Goal: Task Accomplishment & Management: Manage account settings

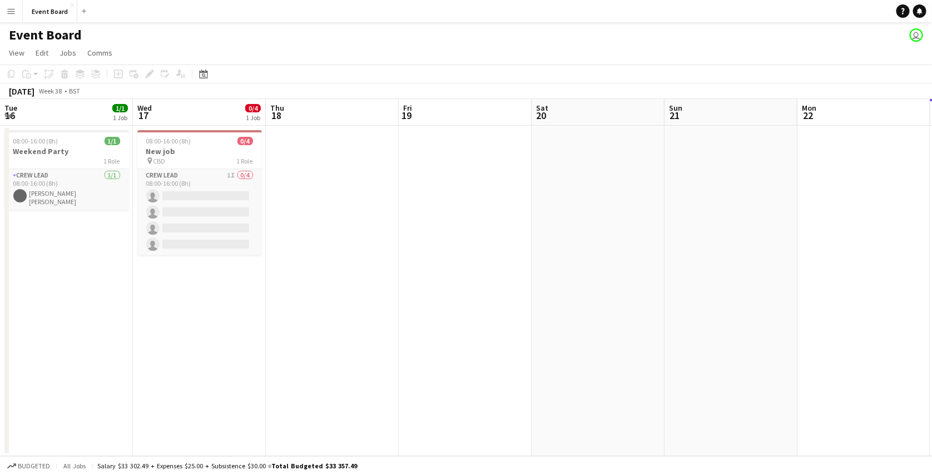
click at [12, 11] on app-icon "Menu" at bounding box center [11, 11] width 9 height 9
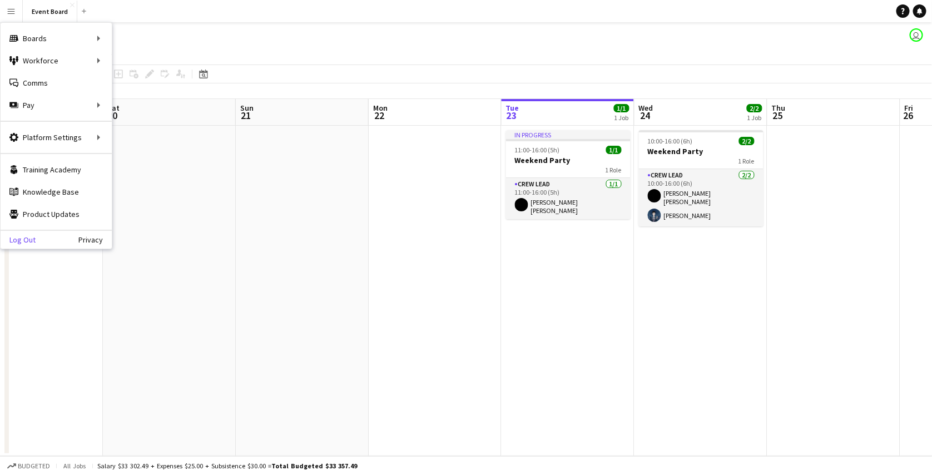
click at [23, 236] on link "Log Out" at bounding box center [18, 239] width 35 height 9
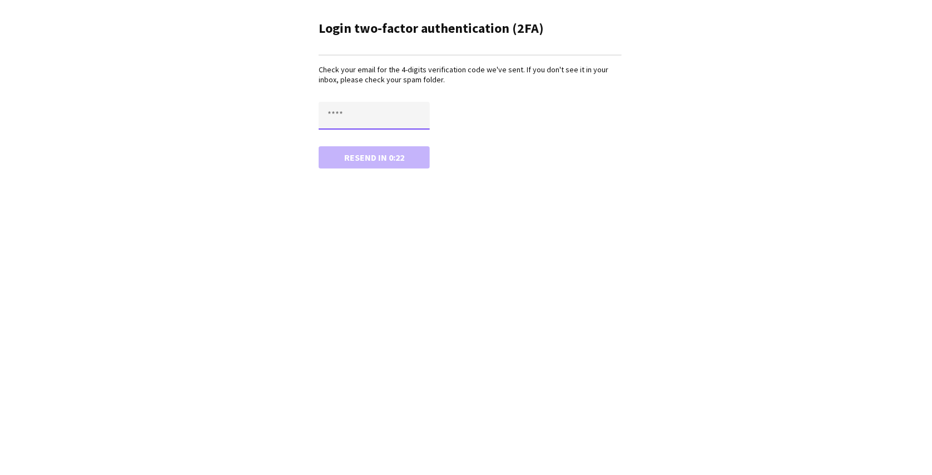
click at [343, 122] on input "text" at bounding box center [374, 116] width 111 height 28
paste input "****"
type input "****"
click at [319, 146] on button "Confirm" at bounding box center [374, 157] width 111 height 22
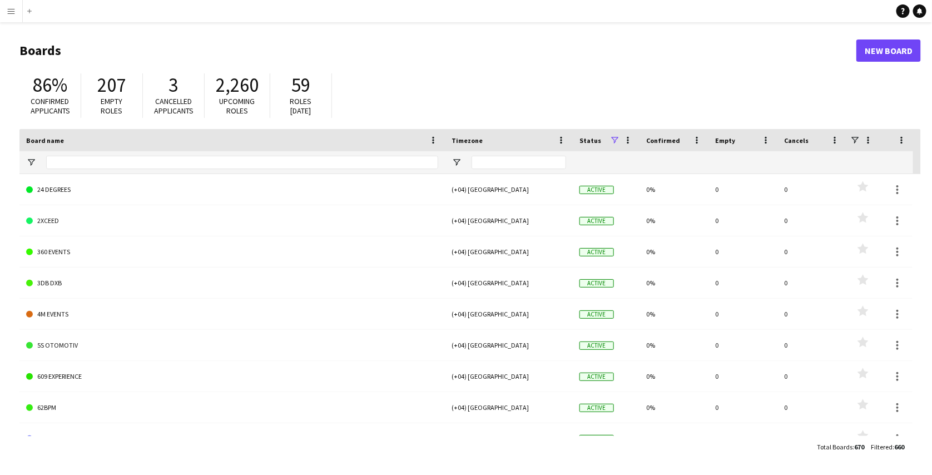
click at [13, 13] on app-icon "Menu" at bounding box center [11, 11] width 9 height 9
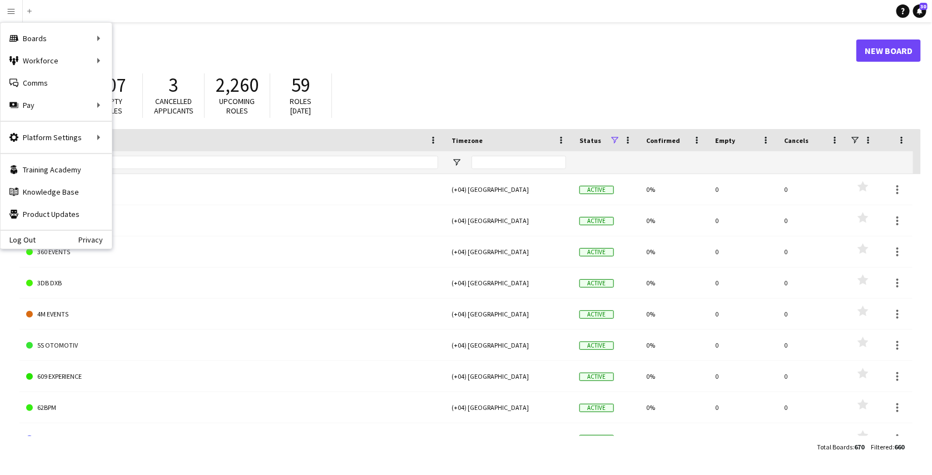
click at [215, 40] on header "Boards New Board" at bounding box center [469, 50] width 901 height 34
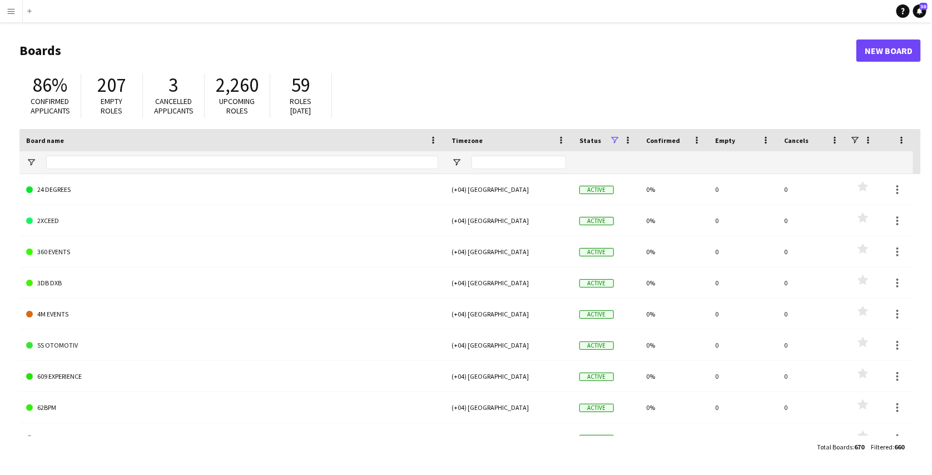
click at [11, 15] on app-icon "Menu" at bounding box center [11, 11] width 9 height 9
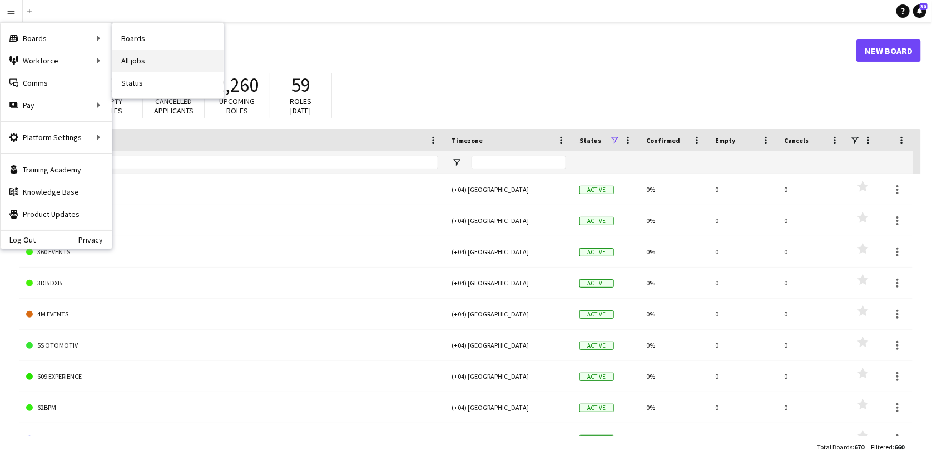
click at [139, 57] on link "All jobs" at bounding box center [167, 60] width 111 height 22
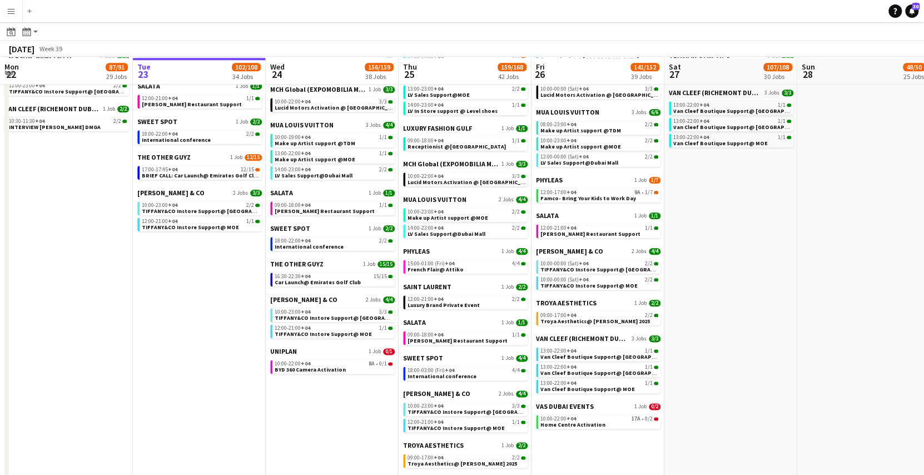
scroll to position [781, 0]
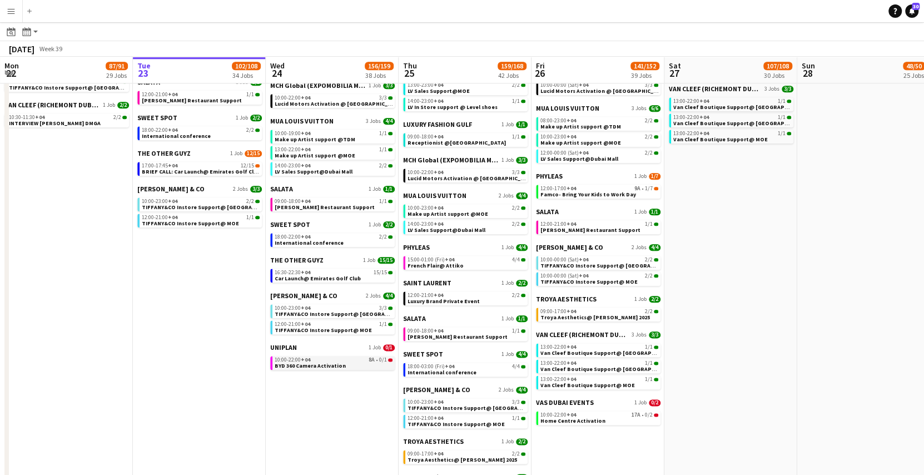
click at [338, 361] on div "10:00-22:00 +04 8A • 0/1" at bounding box center [334, 360] width 118 height 6
click at [11, 4] on button "Menu" at bounding box center [11, 11] width 22 height 22
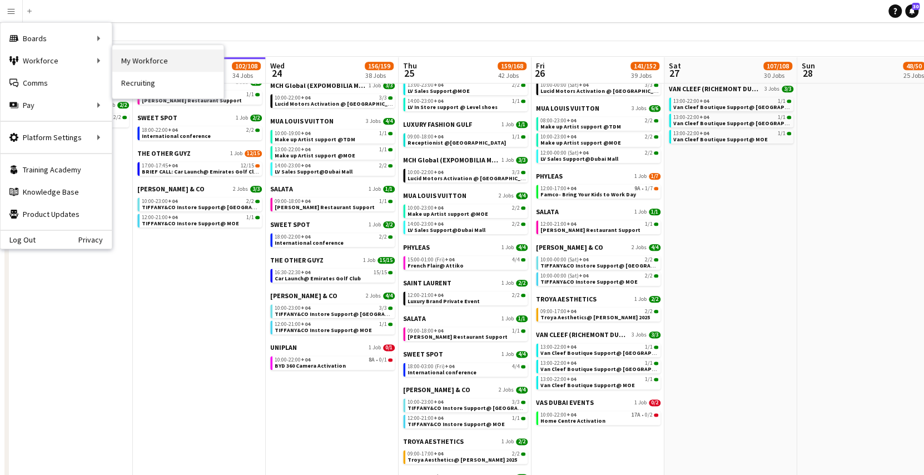
click at [129, 58] on link "My Workforce" at bounding box center [167, 60] width 111 height 22
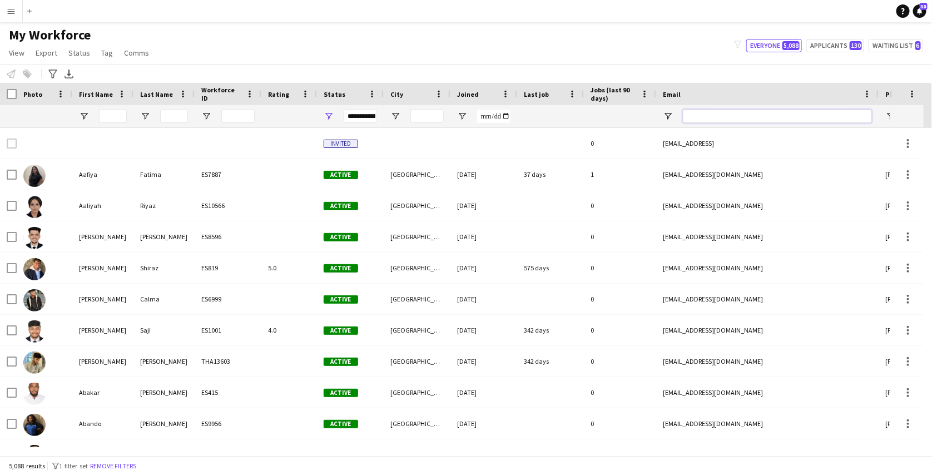
click at [710, 111] on input "Email Filter Input" at bounding box center [777, 116] width 189 height 13
click at [104, 121] on input "First Name Filter Input" at bounding box center [113, 116] width 28 height 13
click at [717, 123] on div at bounding box center [777, 116] width 189 height 22
click at [717, 119] on input "Email Filter Input" at bounding box center [777, 116] width 189 height 13
click at [113, 121] on input "First Name Filter Input" at bounding box center [113, 116] width 28 height 13
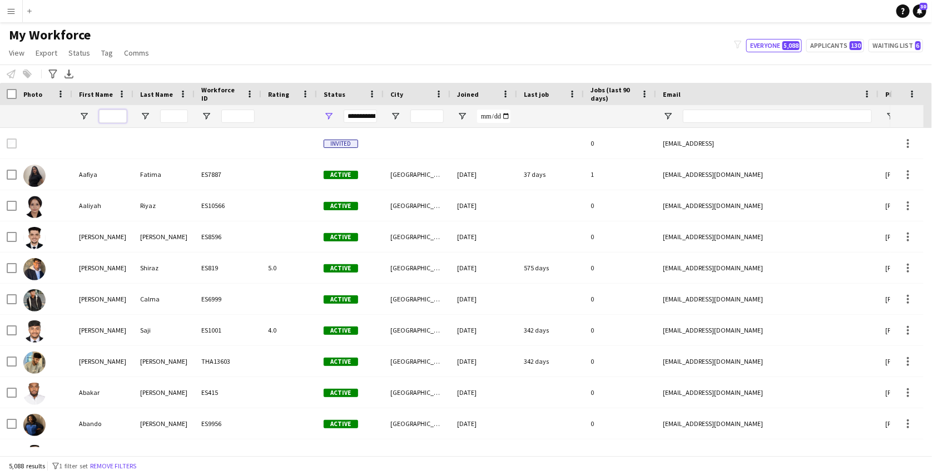
paste input "**********"
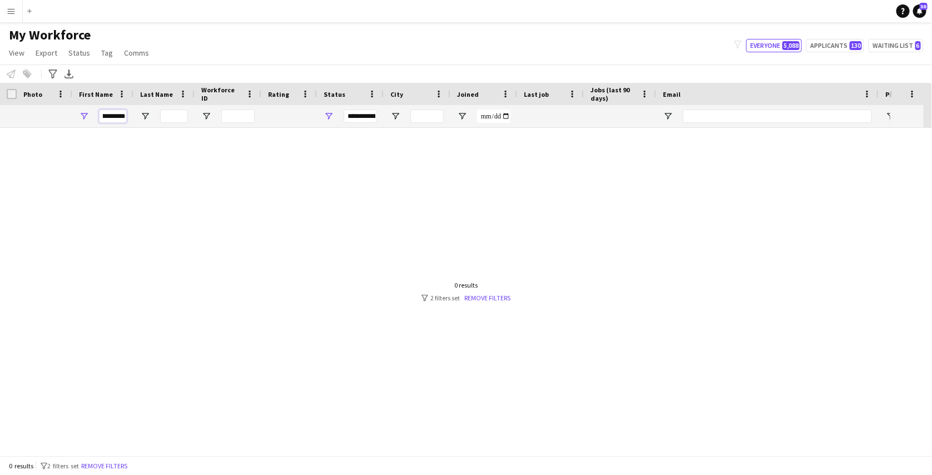
click at [115, 120] on input "**********" at bounding box center [113, 116] width 28 height 13
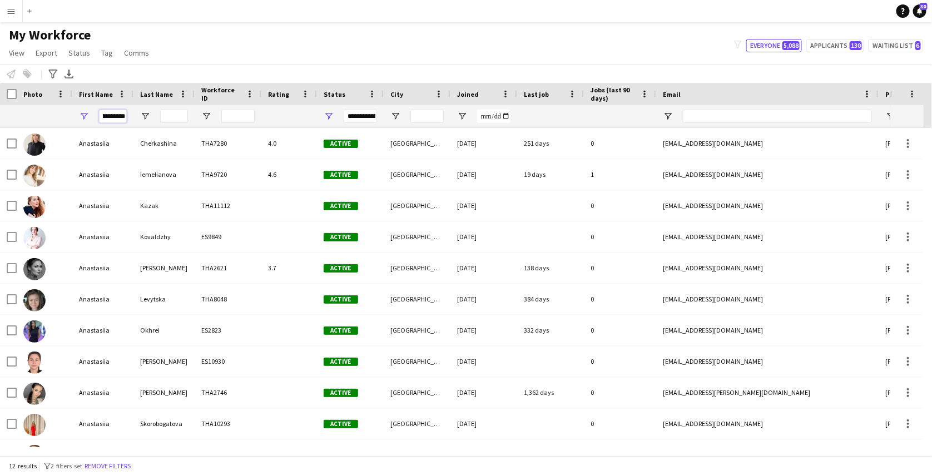
type input "**********"
click at [163, 122] on input "Last Name Filter Input" at bounding box center [174, 116] width 28 height 13
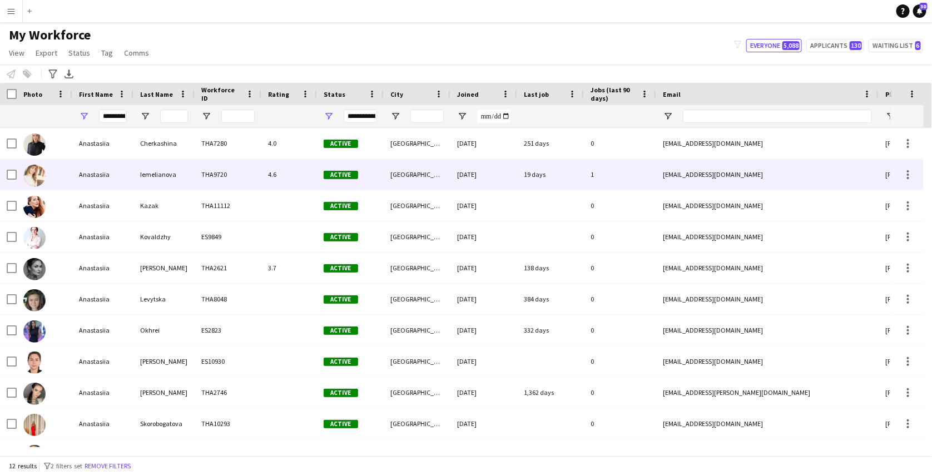
click at [190, 179] on div "Iemelianova" at bounding box center [163, 174] width 61 height 31
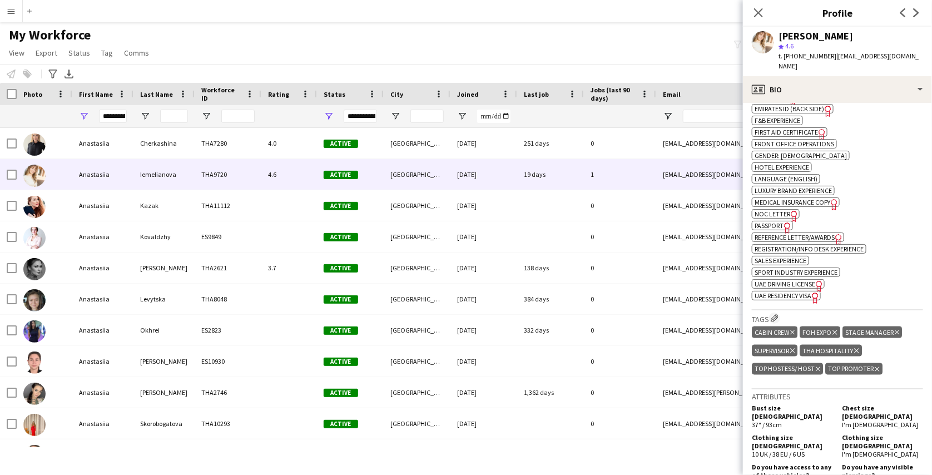
scroll to position [657, 0]
click at [758, 11] on icon "Close pop-in" at bounding box center [758, 12] width 11 height 11
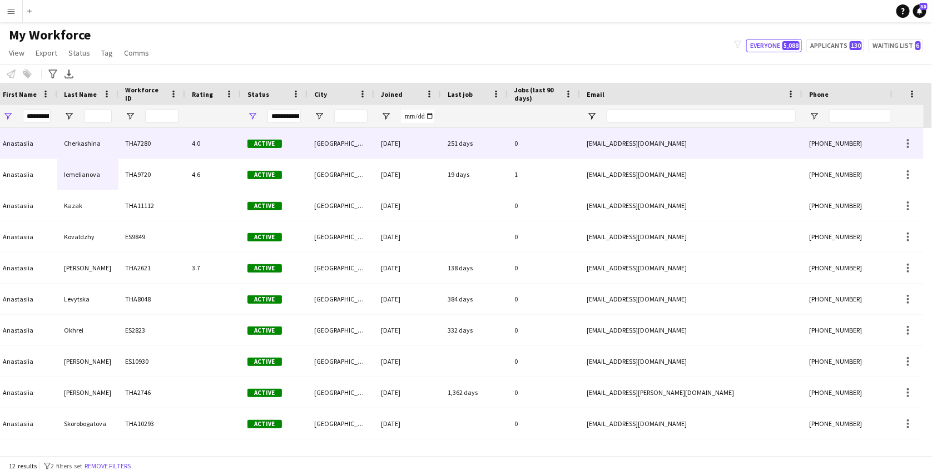
scroll to position [0, 0]
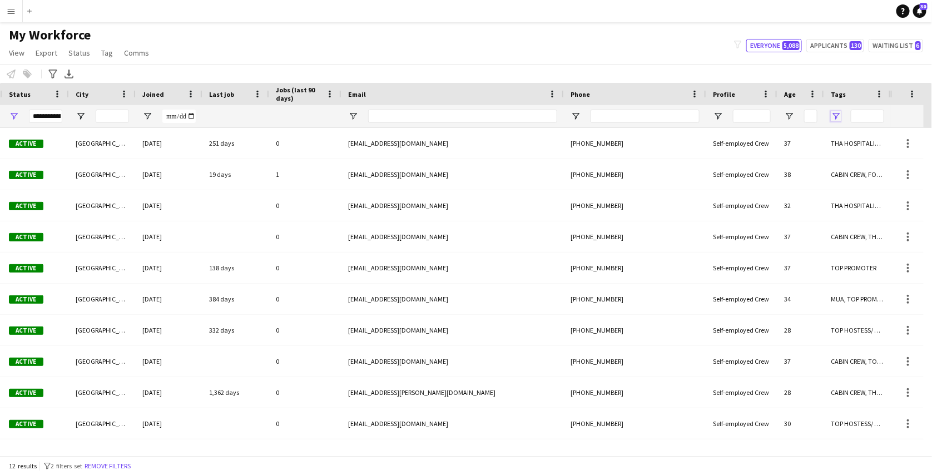
click at [840, 115] on span "Open Filter Menu" at bounding box center [836, 116] width 10 height 10
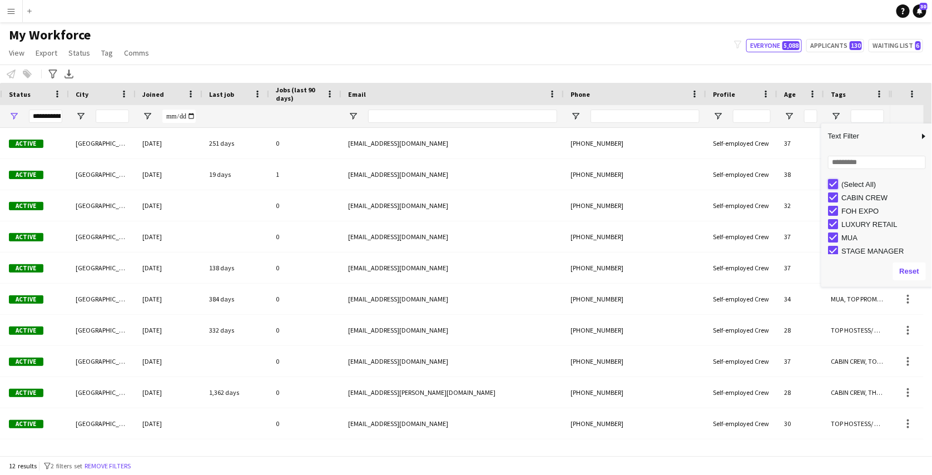
type input "***"
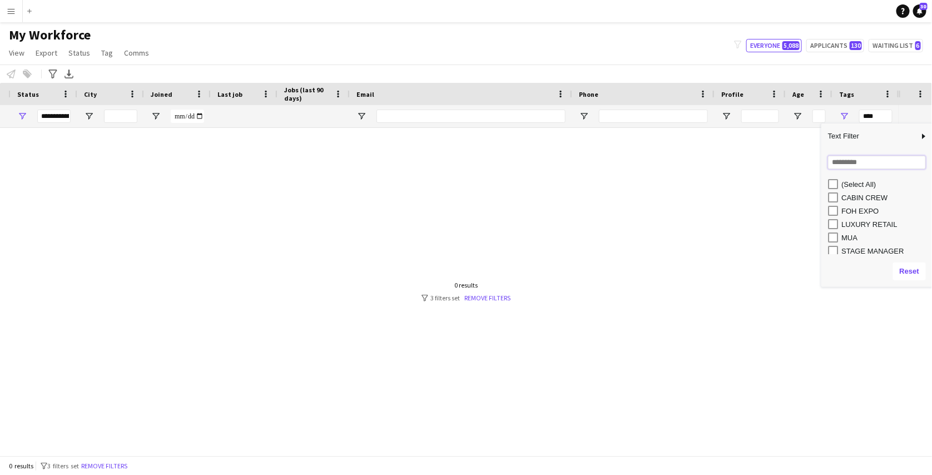
click at [859, 157] on input "Search filter values" at bounding box center [877, 162] width 98 height 13
type input "***"
type input "**********"
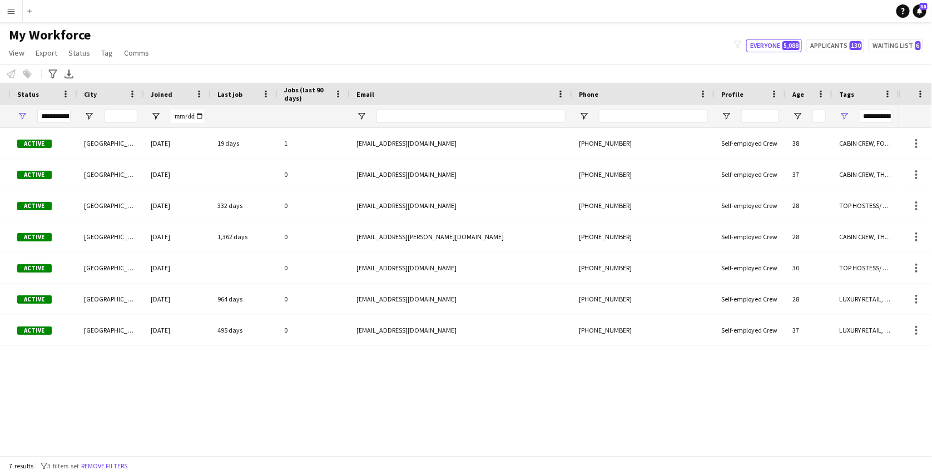
click at [680, 389] on div "THA9720 4.6 Active Dubai 10-12-2022 19 days 1 anastasiiaa.dd@gmail.com +9710585…" at bounding box center [449, 287] width 899 height 319
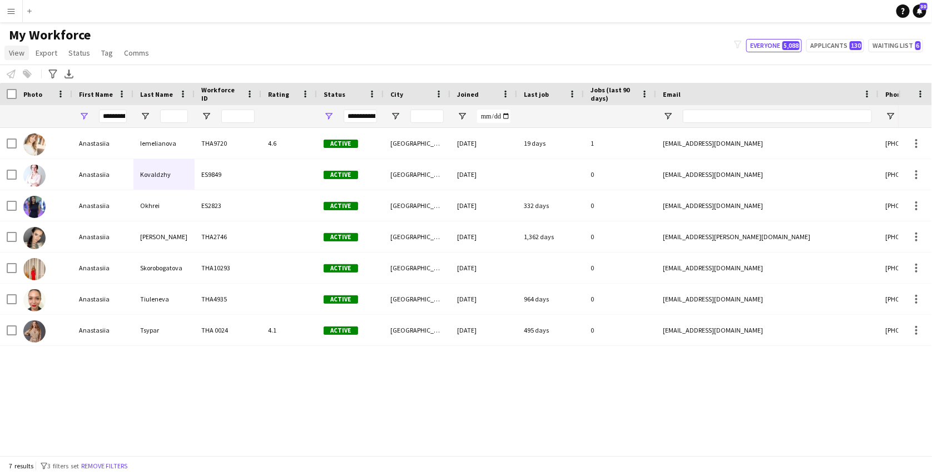
click at [19, 58] on link "View" at bounding box center [16, 53] width 24 height 14
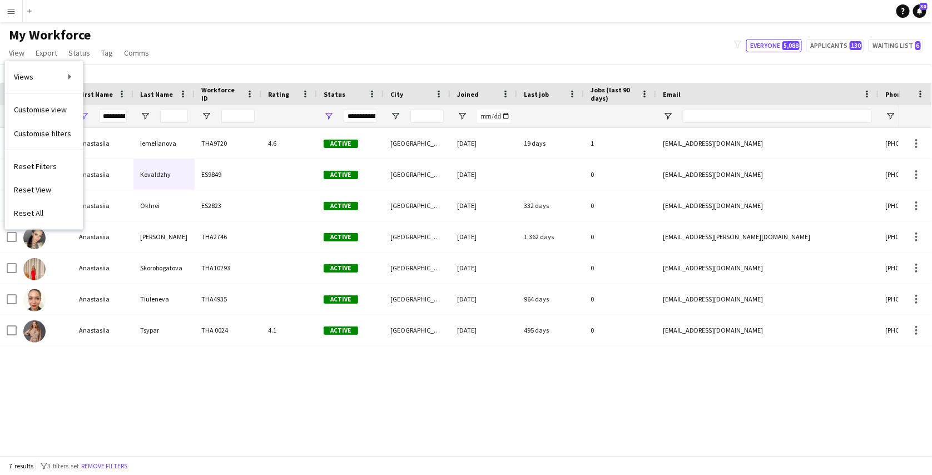
click at [187, 16] on app-navbar "Menu Boards Boards Boards All jobs Status Workforce Workforce My Workforce Recr…" at bounding box center [466, 11] width 932 height 22
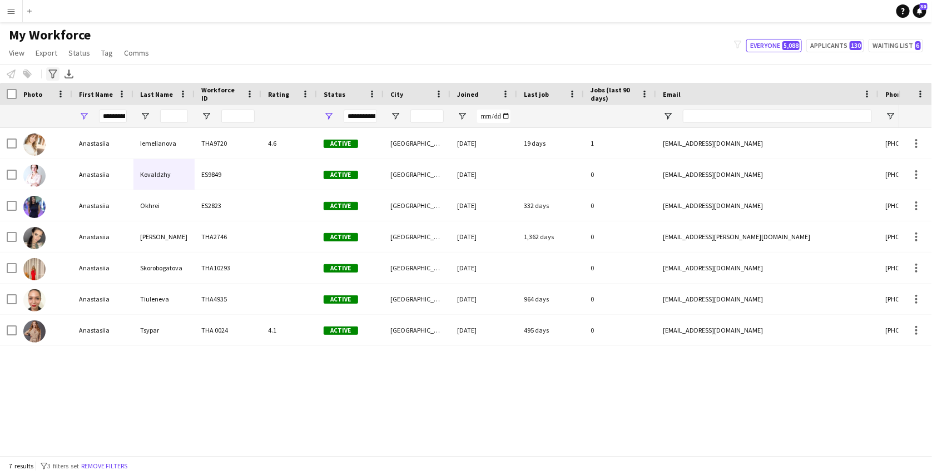
click at [54, 77] on icon "Advanced filters" at bounding box center [52, 74] width 9 height 9
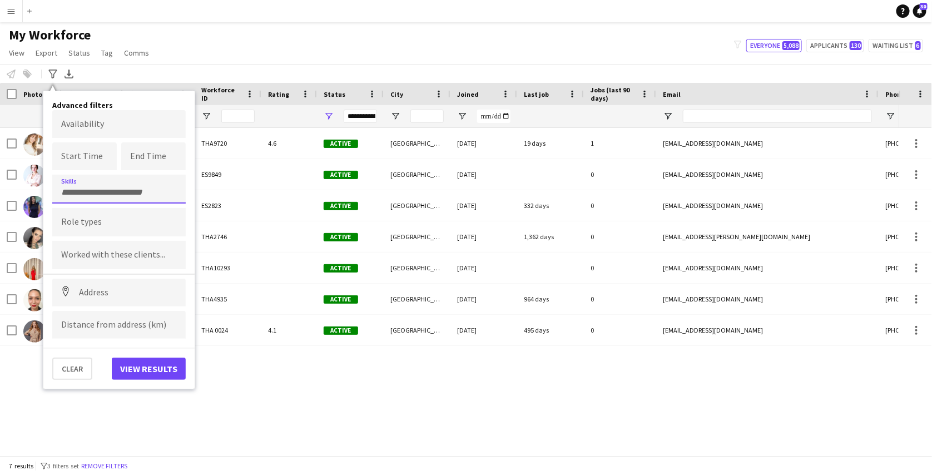
click at [90, 181] on div at bounding box center [118, 189] width 133 height 28
type input "***"
click at [106, 247] on div "UAE Residency Visa" at bounding box center [118, 247] width 133 height 27
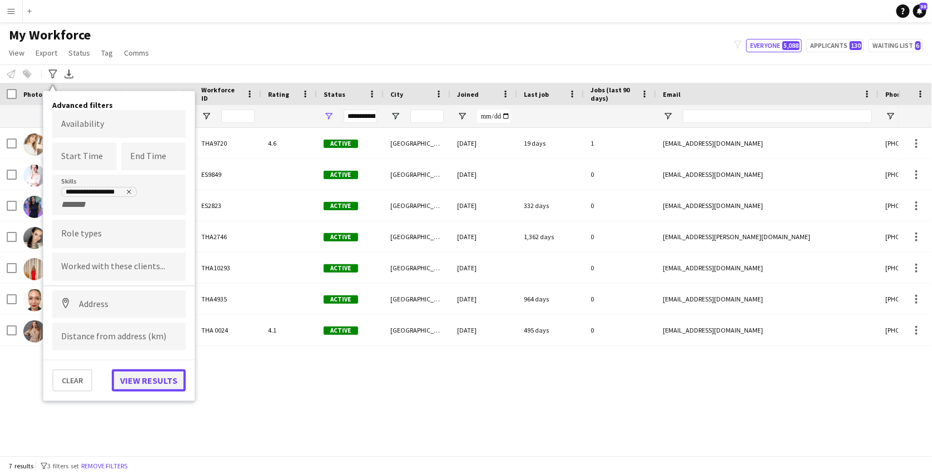
click at [150, 376] on button "View results" at bounding box center [149, 380] width 74 height 22
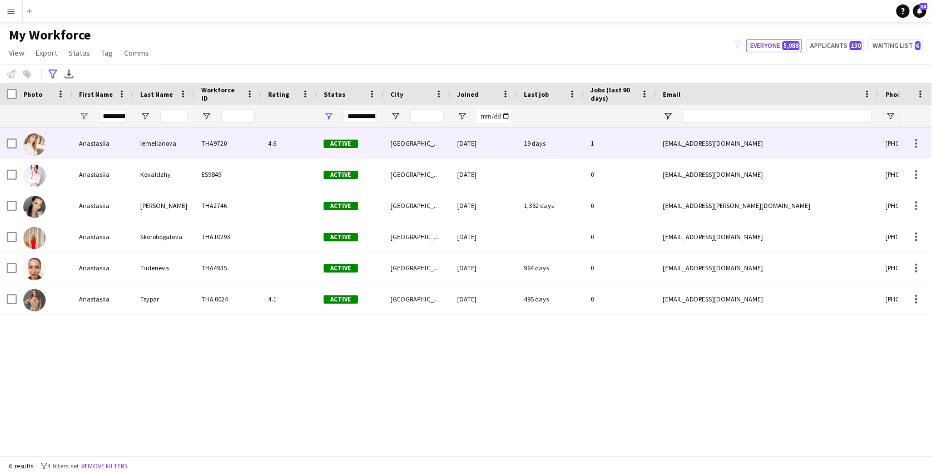
drag, startPoint x: 741, startPoint y: 144, endPoint x: 691, endPoint y: 145, distance: 49.5
click at [691, 145] on div "anastasiiaa.dd@gmail.com" at bounding box center [767, 143] width 222 height 31
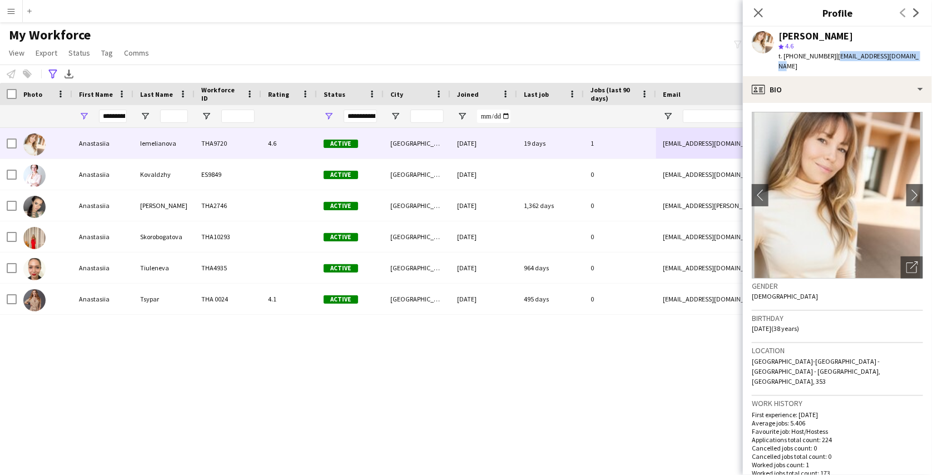
drag, startPoint x: 909, startPoint y: 58, endPoint x: 835, endPoint y: 61, distance: 74.5
click at [835, 61] on div "t. +9710585682900 | anastasiiaa.dd@gmail.com" at bounding box center [851, 61] width 145 height 20
copy span "anastasiiaa.dd@gmail.com"
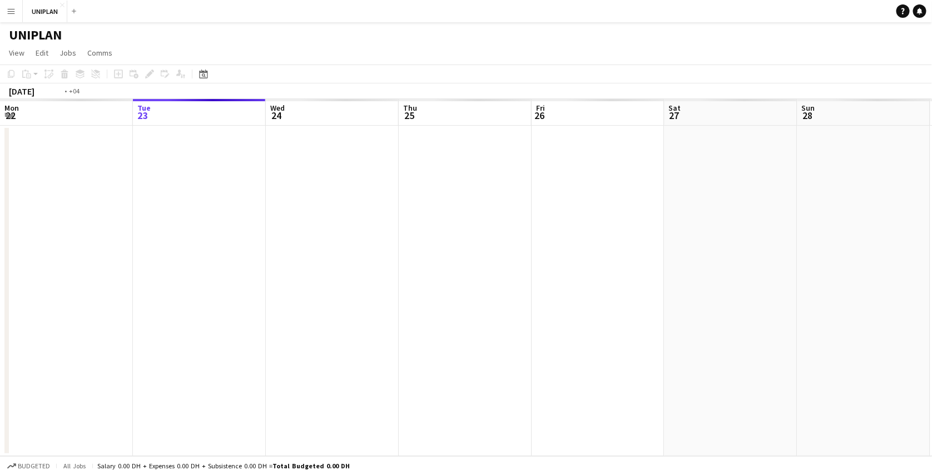
scroll to position [0, 382]
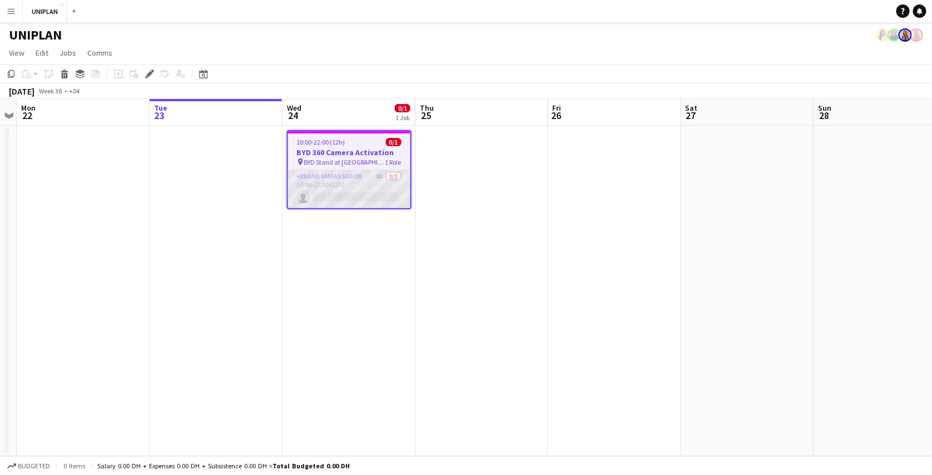
click at [358, 182] on app-card-role "Brand Ambassador 8A 0/1 10:00-22:00 (12h) single-neutral-actions" at bounding box center [349, 189] width 122 height 38
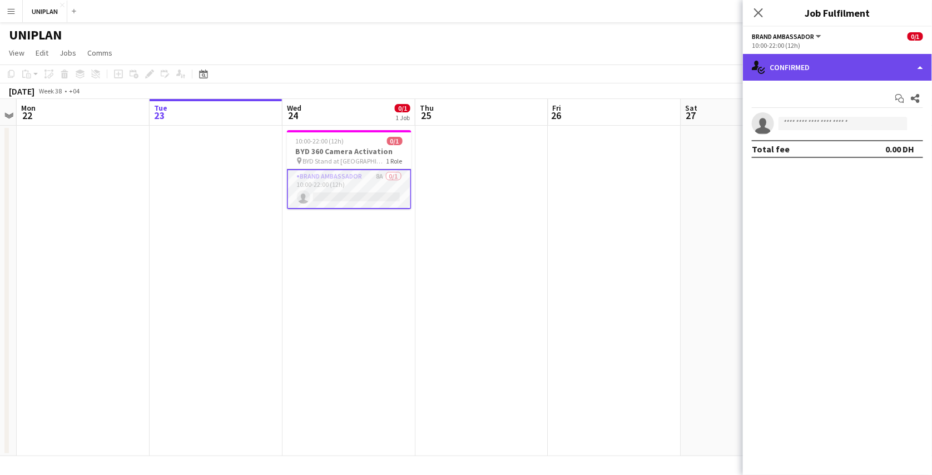
click at [864, 72] on div "single-neutral-actions-check-2 Confirmed" at bounding box center [837, 67] width 189 height 27
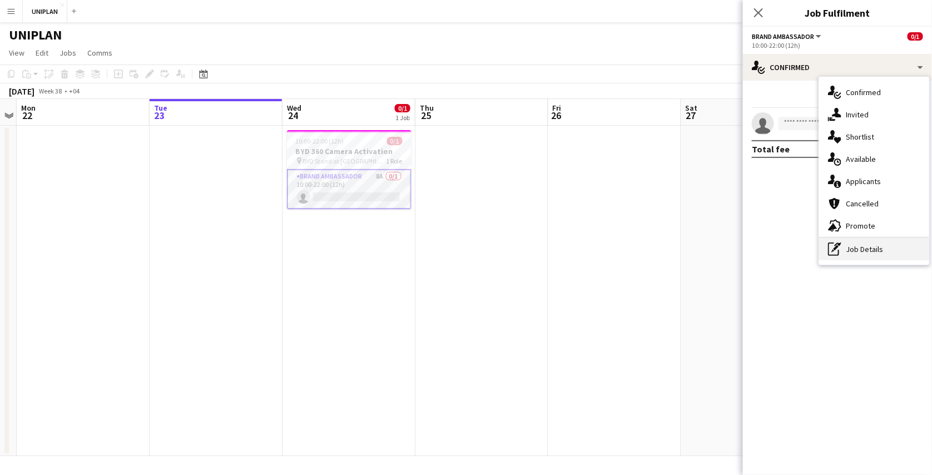
click at [856, 245] on div "pen-write Job Details" at bounding box center [874, 249] width 110 height 22
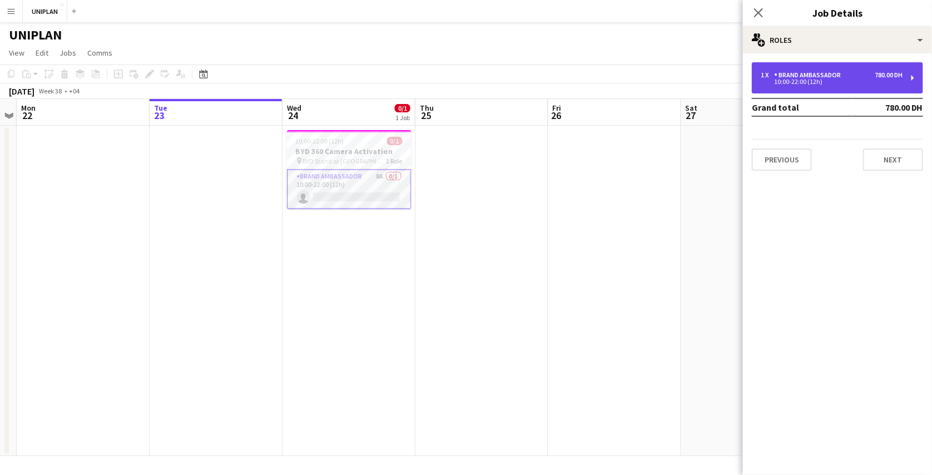
click at [820, 75] on div "Brand Ambassador" at bounding box center [809, 75] width 71 height 8
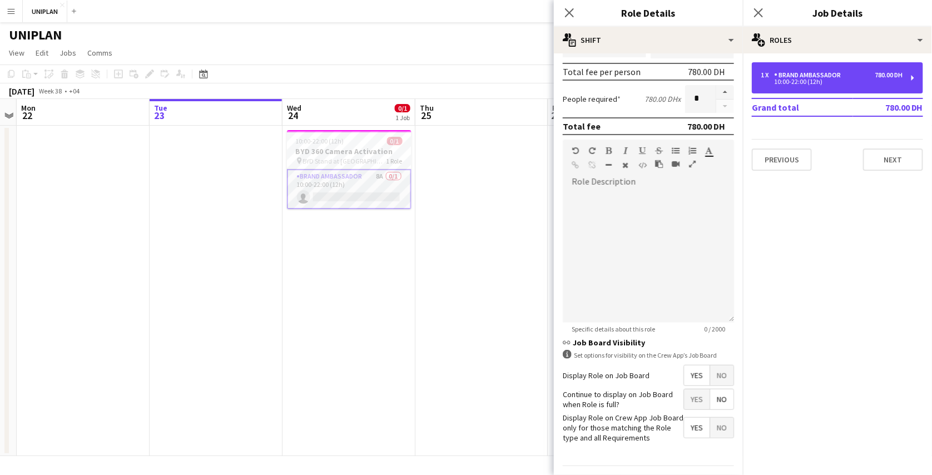
scroll to position [276, 0]
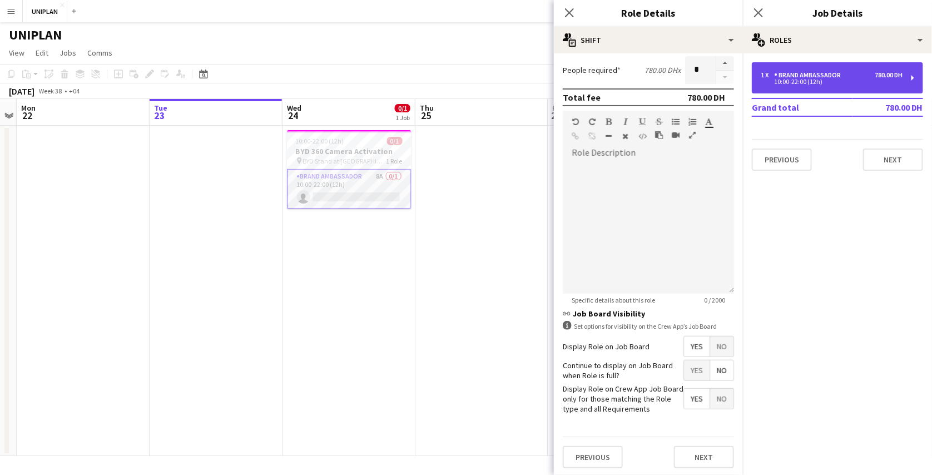
click at [816, 70] on div "1 x Brand Ambassador 780.00 DH 10:00-22:00 (12h)" at bounding box center [837, 77] width 171 height 31
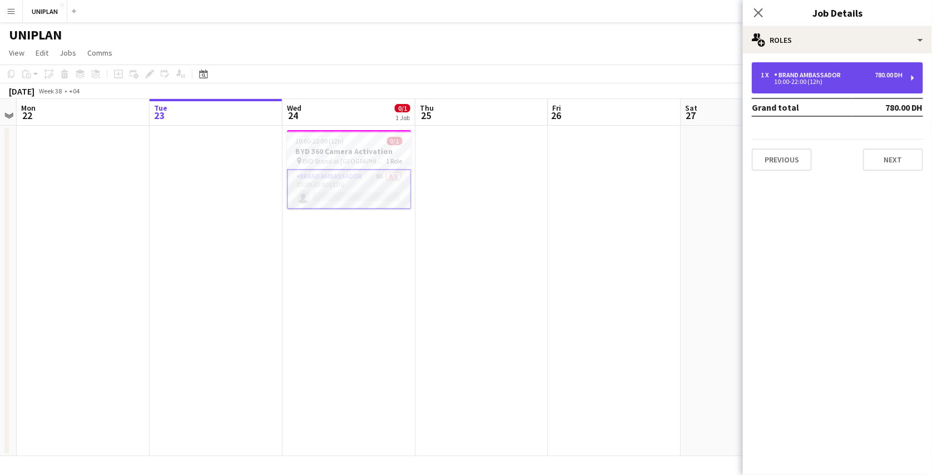
click at [816, 70] on div "1 x Brand Ambassador 780.00 DH 10:00-22:00 (12h)" at bounding box center [837, 77] width 171 height 31
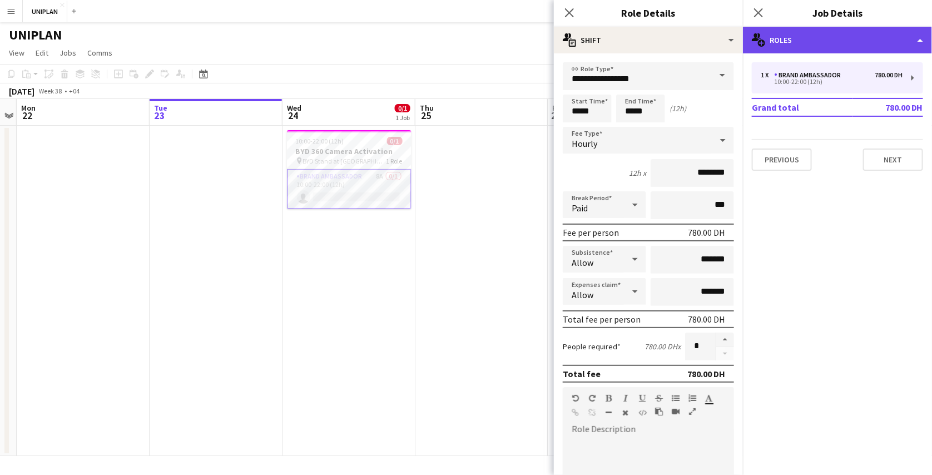
click at [851, 41] on div "multiple-users-add Roles" at bounding box center [837, 40] width 189 height 27
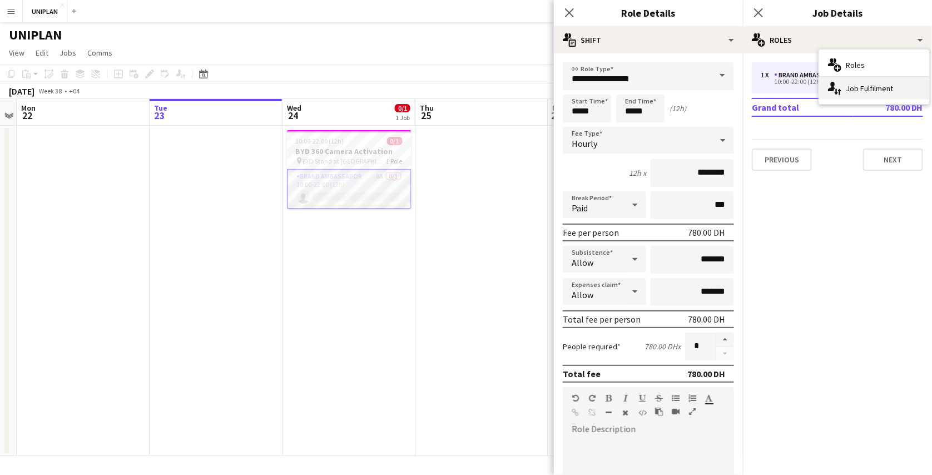
click at [855, 85] on div "single-neutral-actions-up-down Job Fulfilment" at bounding box center [874, 88] width 110 height 22
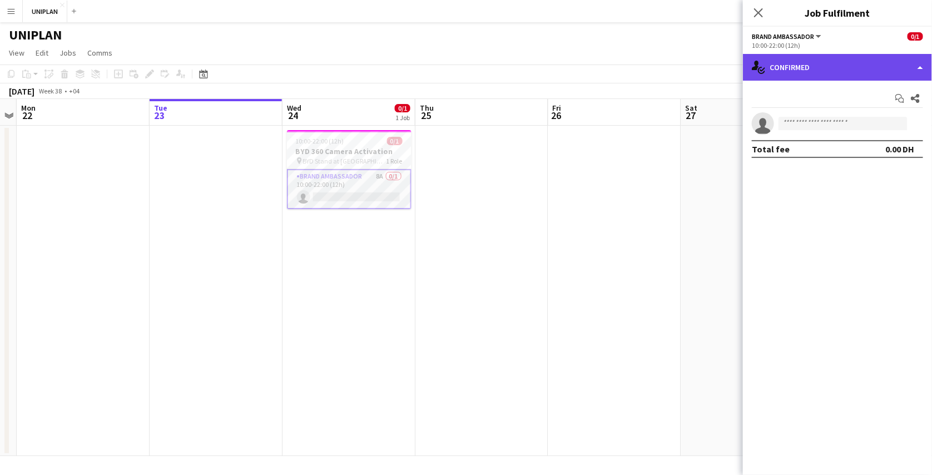
click at [844, 73] on div "single-neutral-actions-check-2 Confirmed" at bounding box center [837, 67] width 189 height 27
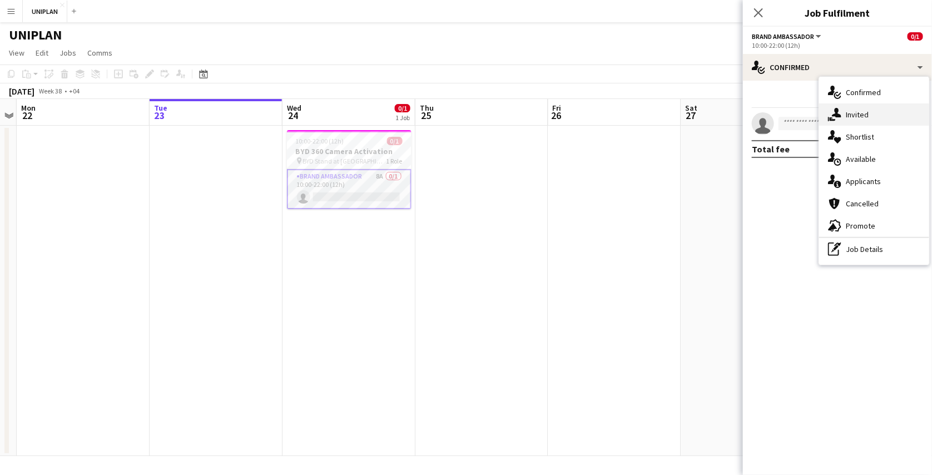
click at [846, 111] on span "Invited" at bounding box center [857, 115] width 23 height 10
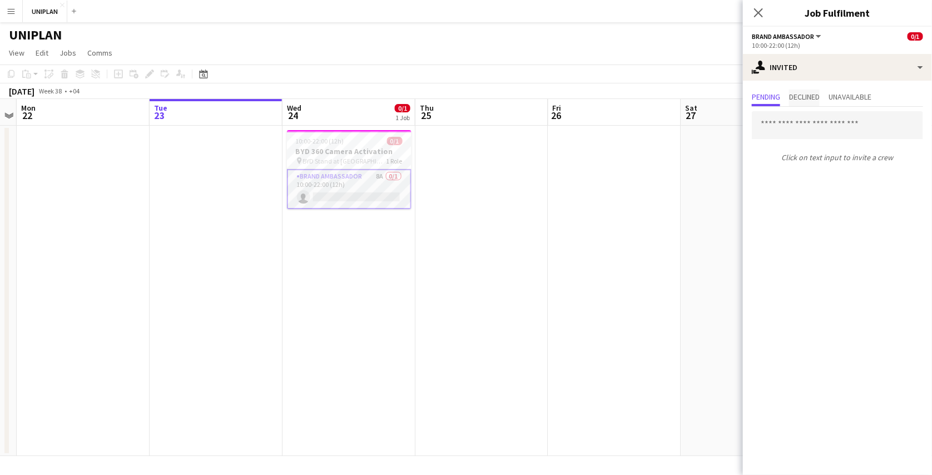
click at [815, 96] on span "Declined" at bounding box center [804, 97] width 31 height 8
click at [846, 94] on span "Unavailable" at bounding box center [850, 97] width 43 height 8
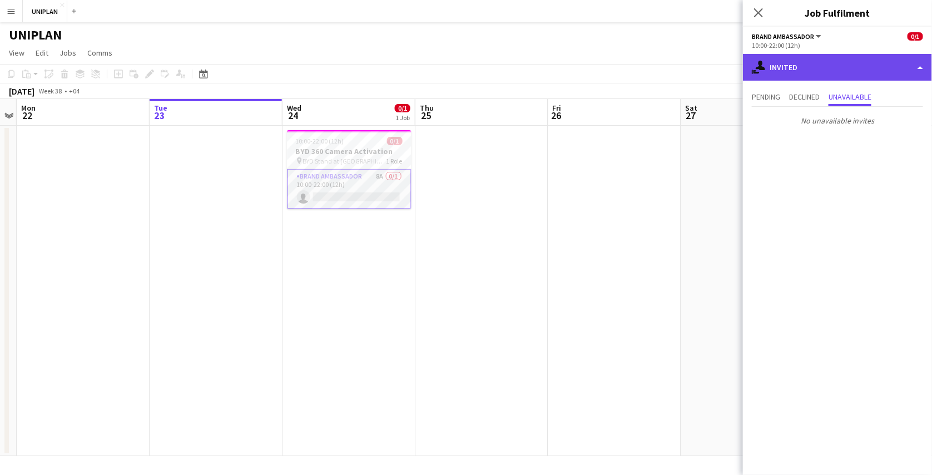
click at [842, 67] on div "single-neutral-actions-share-1 Invited" at bounding box center [837, 67] width 189 height 27
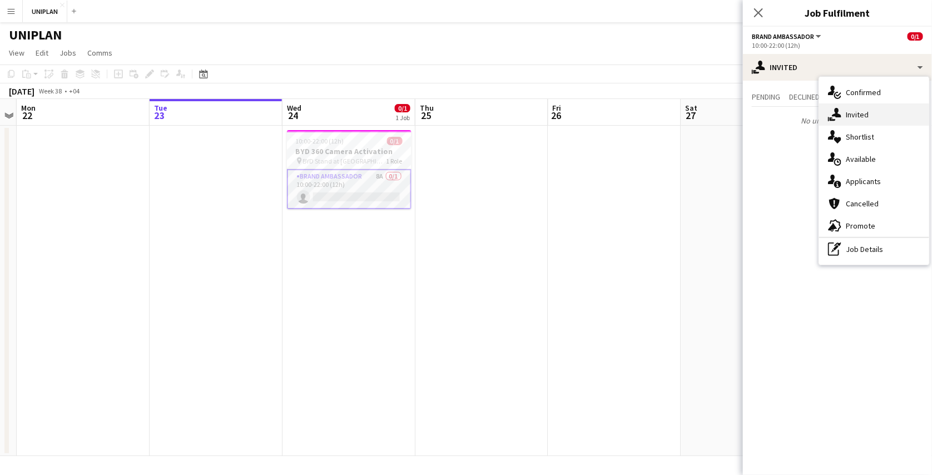
click at [846, 115] on span "Invited" at bounding box center [857, 115] width 23 height 10
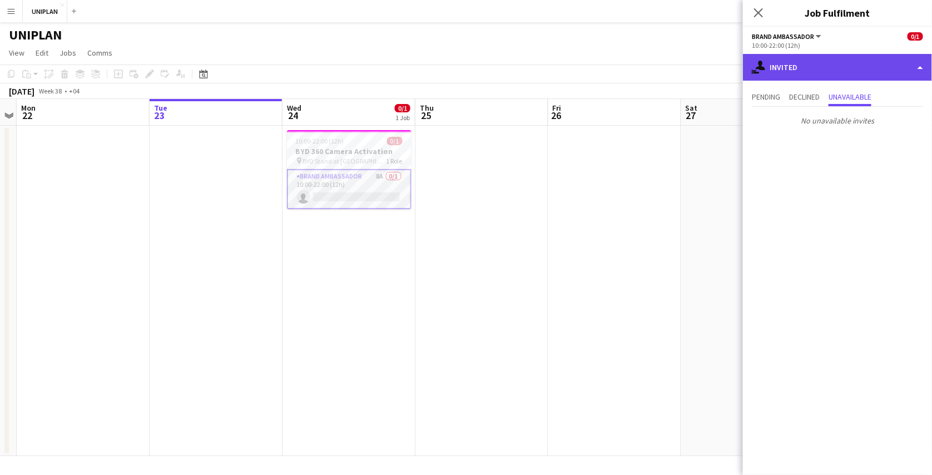
click at [837, 71] on div "single-neutral-actions-share-1 Invited" at bounding box center [837, 67] width 189 height 27
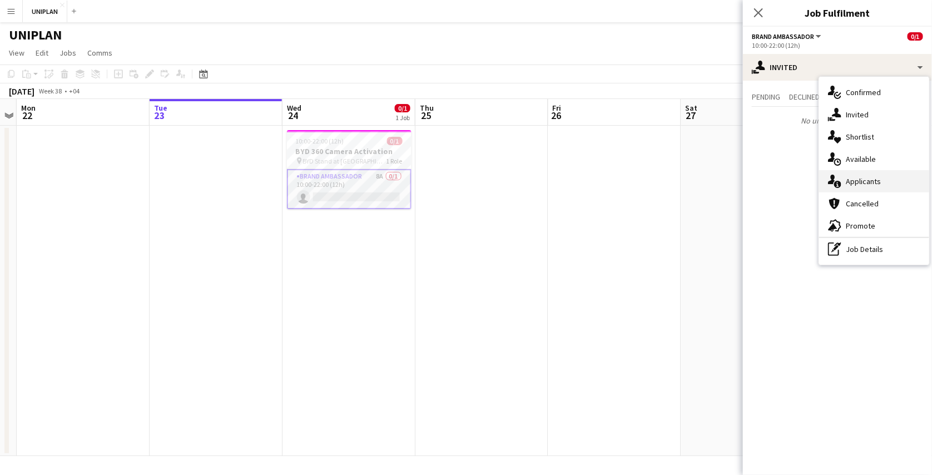
click at [850, 176] on span "Applicants" at bounding box center [863, 181] width 35 height 10
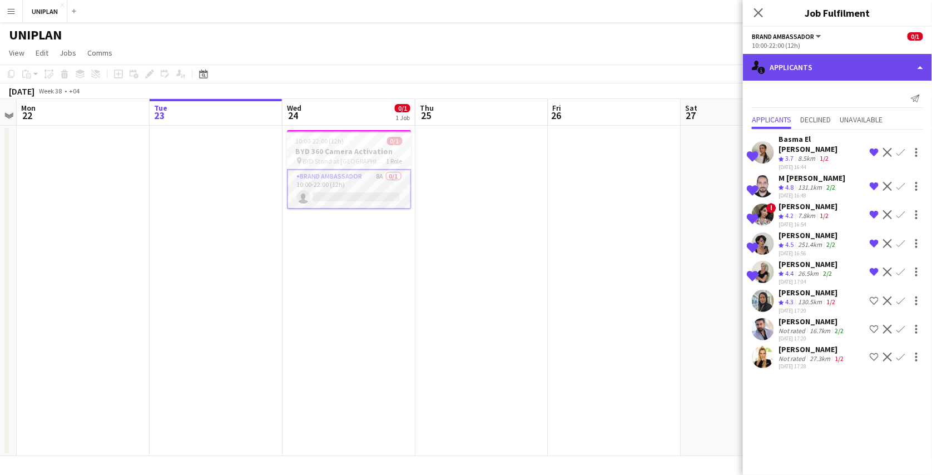
click at [861, 71] on div "single-neutral-actions-information Applicants" at bounding box center [837, 67] width 189 height 27
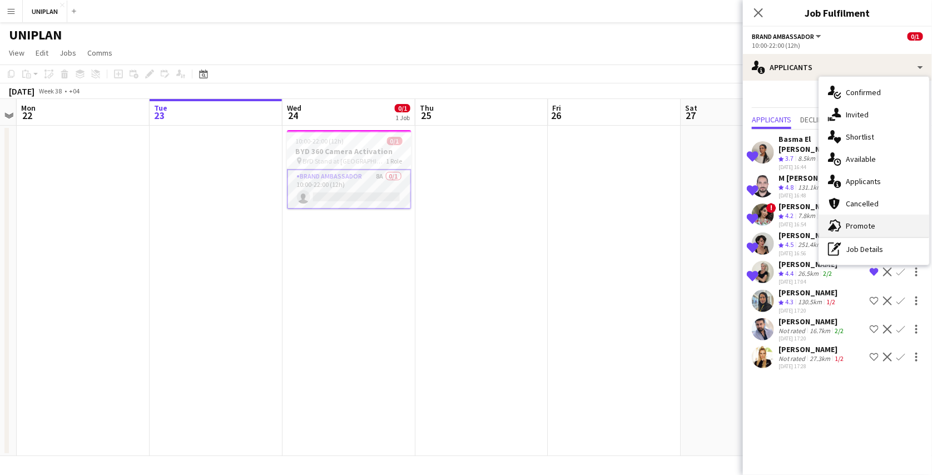
click at [855, 222] on span "Promote" at bounding box center [860, 226] width 29 height 10
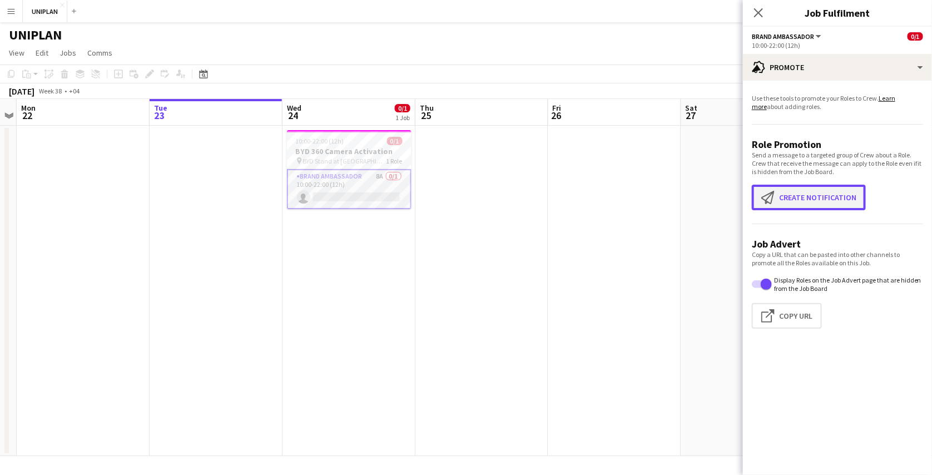
click at [801, 209] on button "Create notification Create notification" at bounding box center [809, 198] width 114 height 26
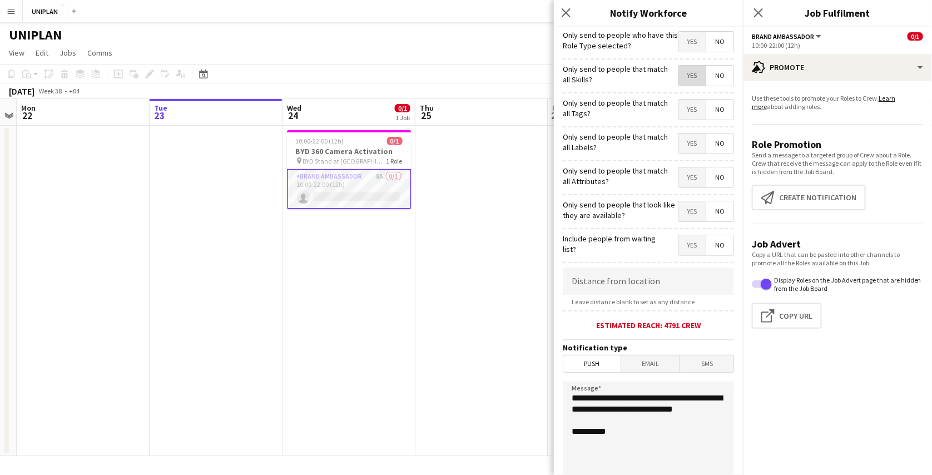
click at [681, 75] on span "Yes" at bounding box center [691, 76] width 27 height 20
click at [681, 107] on span "Yes" at bounding box center [691, 110] width 27 height 20
click at [678, 115] on span "Yes" at bounding box center [691, 110] width 27 height 20
click at [685, 75] on span "Yes" at bounding box center [691, 76] width 27 height 20
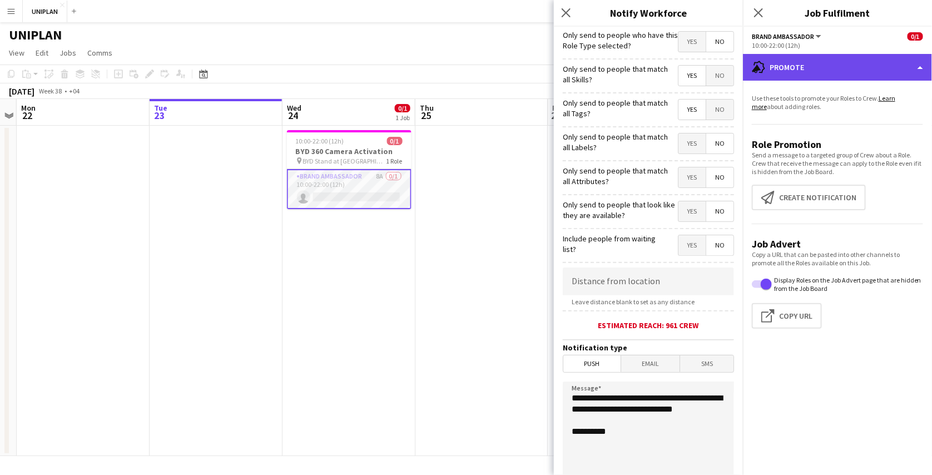
click at [781, 68] on div "advertising-megaphone Promote" at bounding box center [837, 67] width 189 height 27
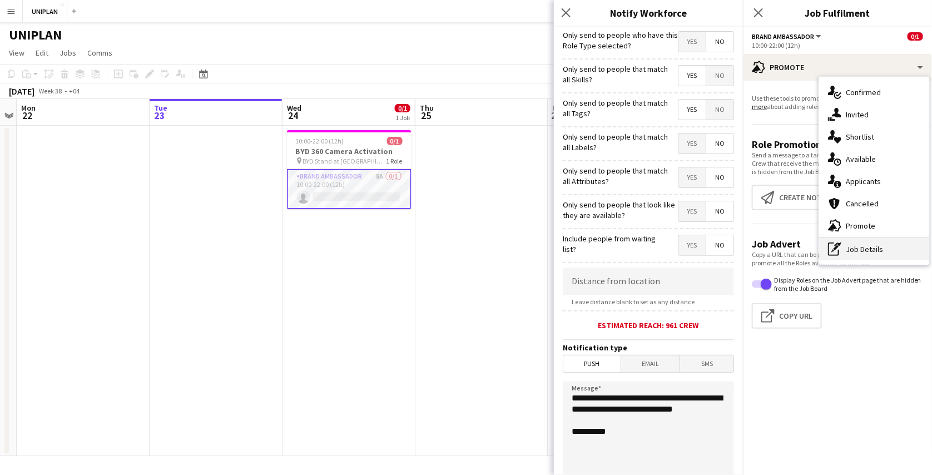
click at [857, 248] on div "pen-write Job Details" at bounding box center [874, 249] width 110 height 22
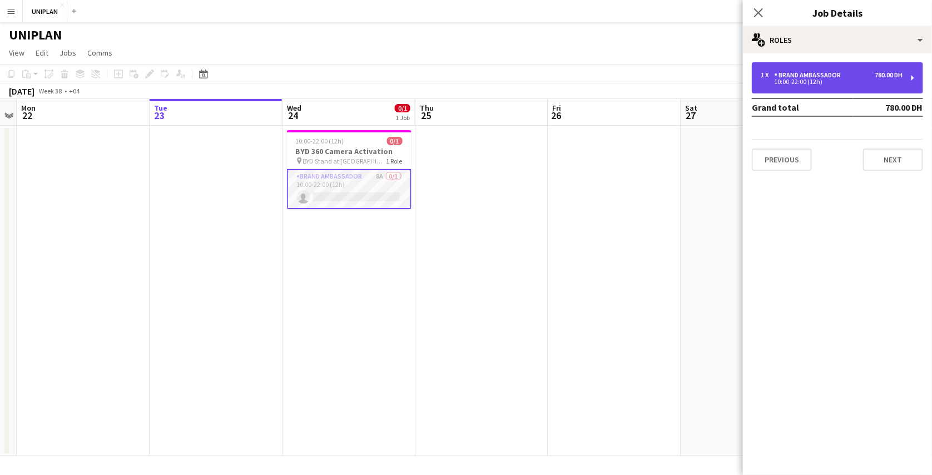
click at [846, 81] on div "10:00-22:00 (12h)" at bounding box center [832, 82] width 142 height 6
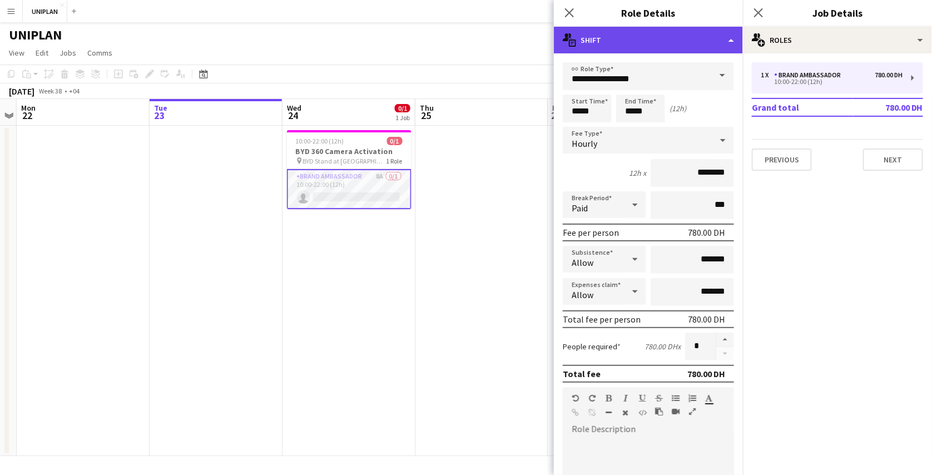
click at [671, 48] on div "multiple-actions-text Shift" at bounding box center [648, 40] width 189 height 27
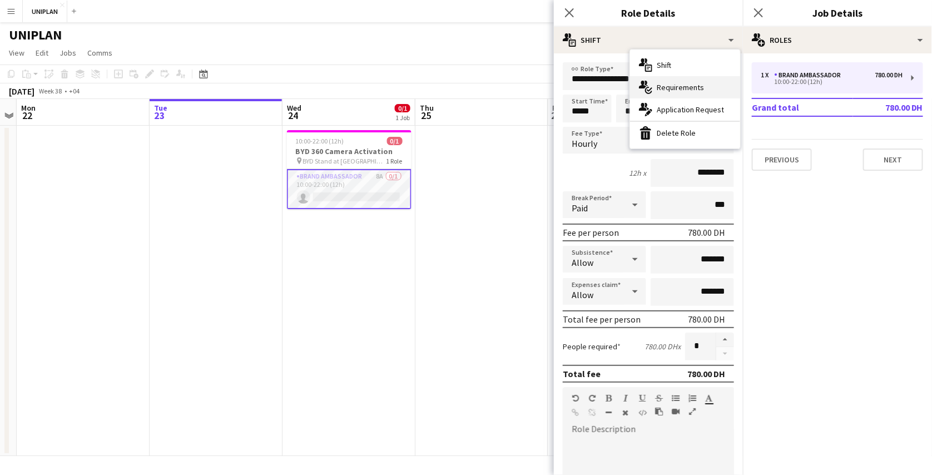
click at [677, 87] on span "Requirements" at bounding box center [680, 87] width 47 height 10
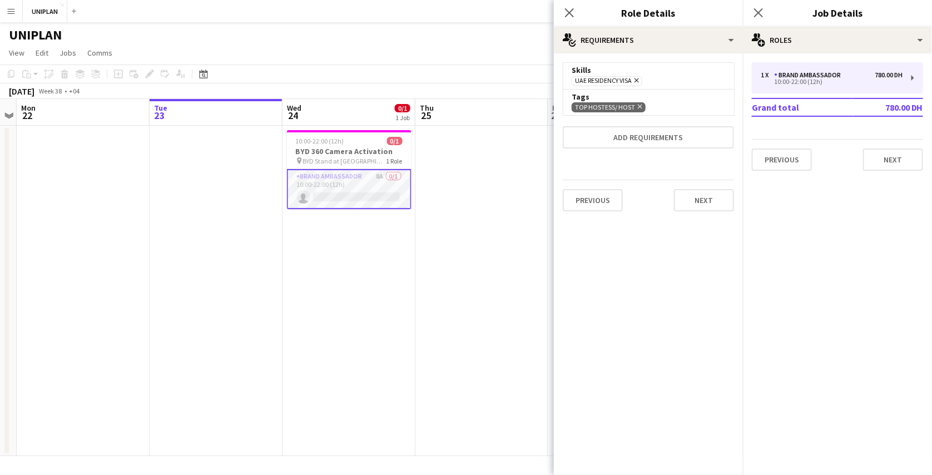
click at [11, 7] on app-icon "Menu" at bounding box center [11, 11] width 9 height 9
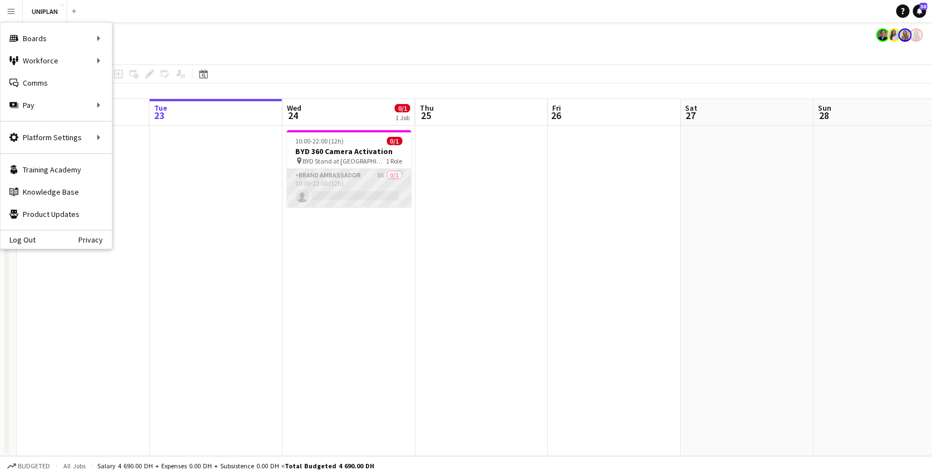
click at [356, 187] on app-card-role "Brand Ambassador 8A 0/1 10:00-22:00 (12h) single-neutral-actions" at bounding box center [349, 188] width 125 height 38
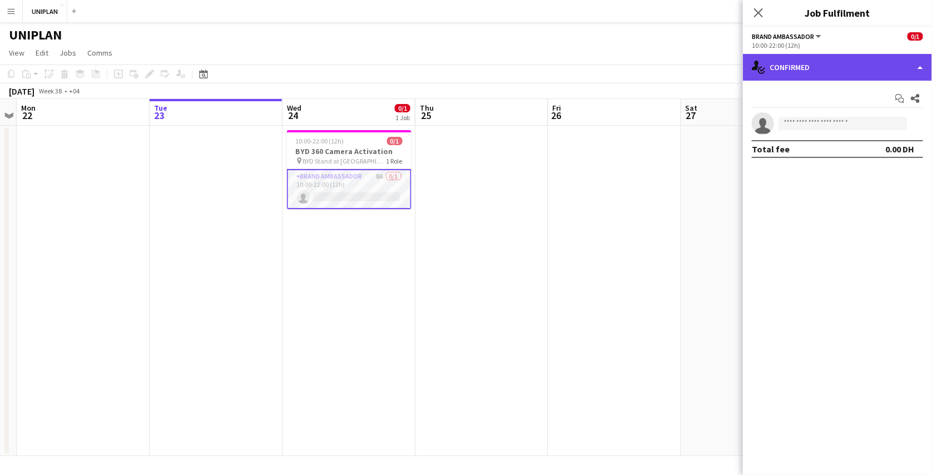
click at [809, 63] on div "single-neutral-actions-check-2 Confirmed" at bounding box center [837, 67] width 189 height 27
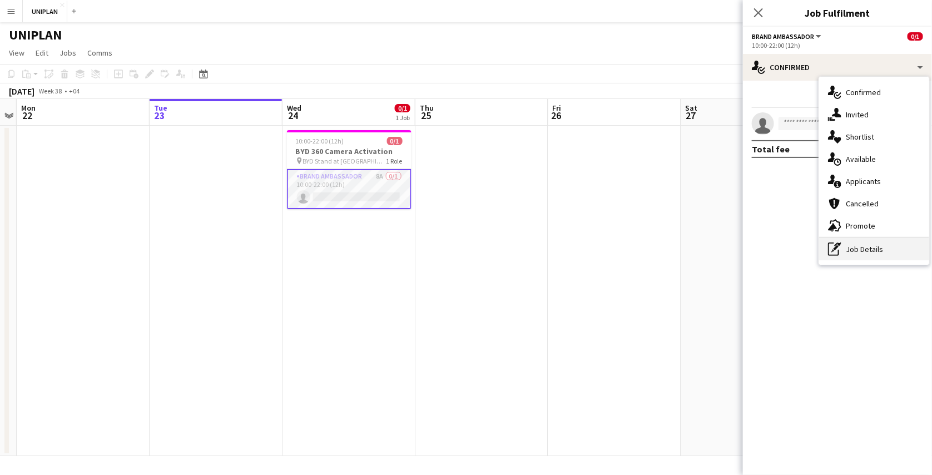
click at [861, 250] on div "pen-write Job Details" at bounding box center [874, 249] width 110 height 22
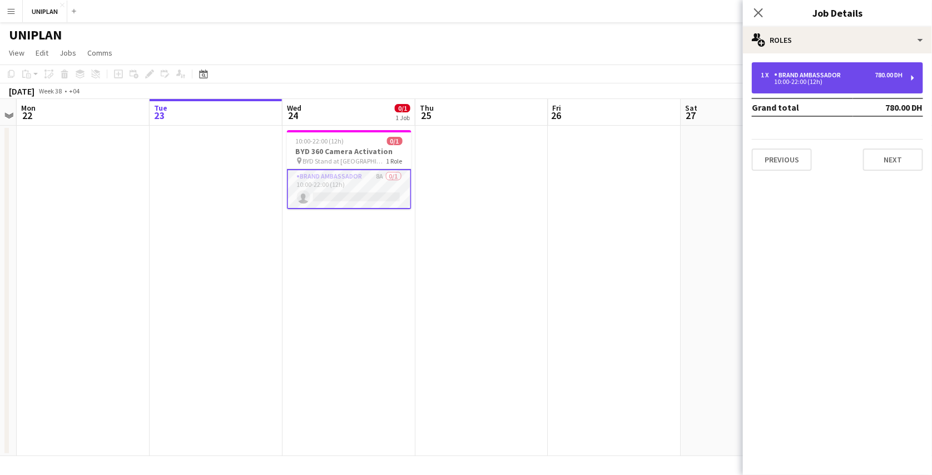
click at [860, 65] on div "1 x Brand Ambassador 780.00 DH 10:00-22:00 (12h)" at bounding box center [837, 77] width 171 height 31
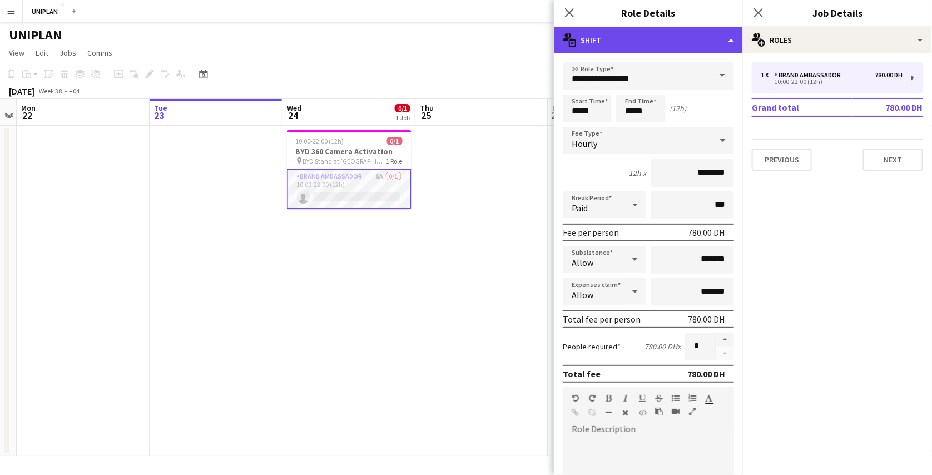
click at [653, 51] on div "multiple-actions-text Shift" at bounding box center [648, 40] width 189 height 27
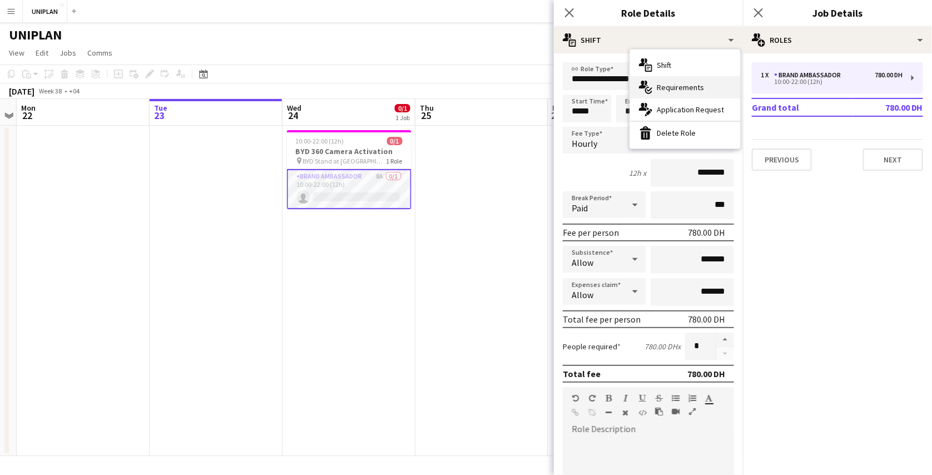
click at [648, 83] on icon "multiple-actions-check-2" at bounding box center [645, 87] width 13 height 13
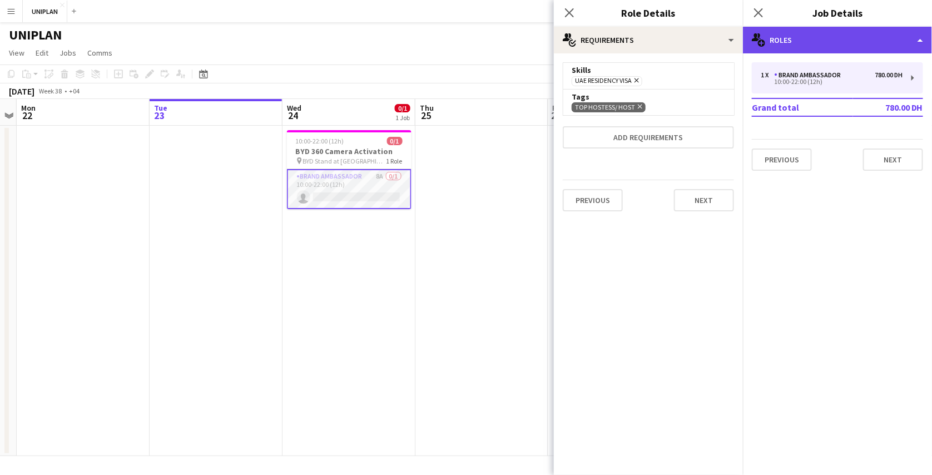
click at [862, 49] on div "multiple-users-add Roles" at bounding box center [837, 40] width 189 height 27
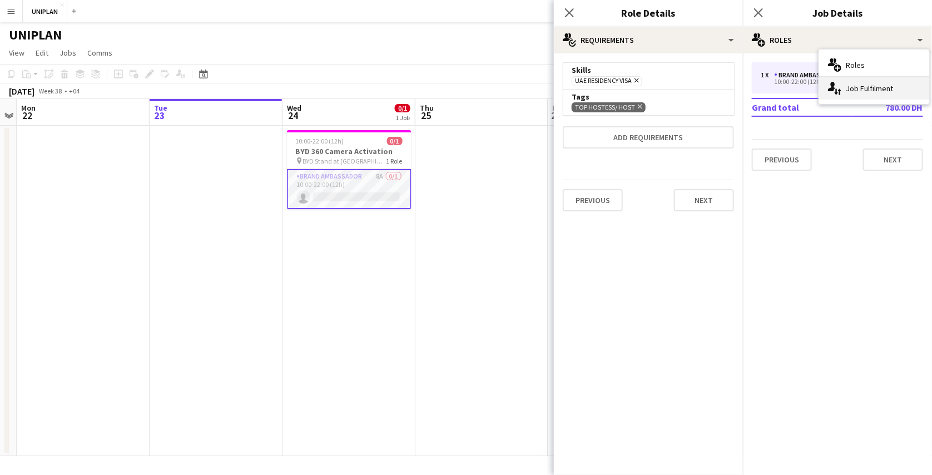
click at [864, 87] on div "single-neutral-actions-up-down Job Fulfilment" at bounding box center [874, 88] width 110 height 22
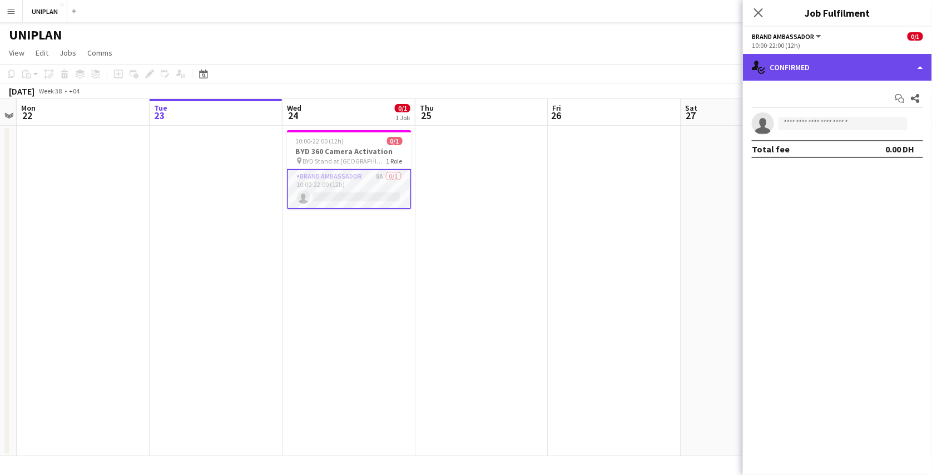
click at [859, 75] on div "single-neutral-actions-check-2 Confirmed" at bounding box center [837, 67] width 189 height 27
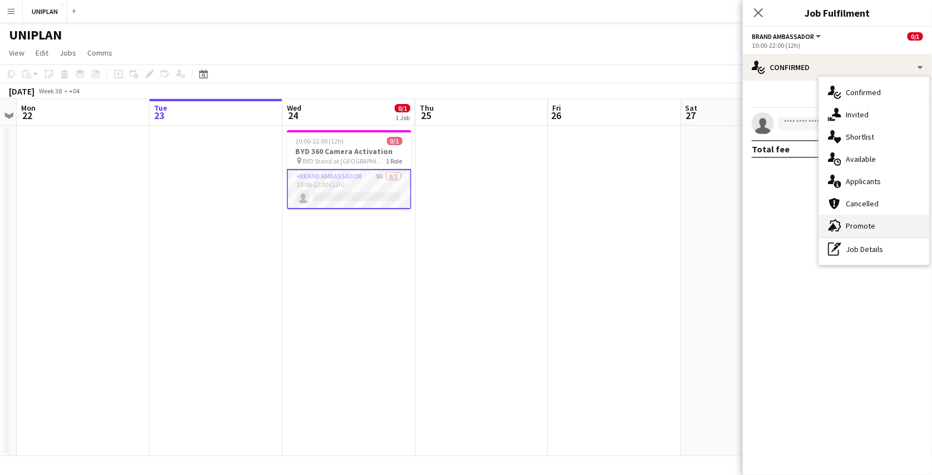
click at [864, 215] on div "advertising-megaphone Promote" at bounding box center [874, 226] width 110 height 22
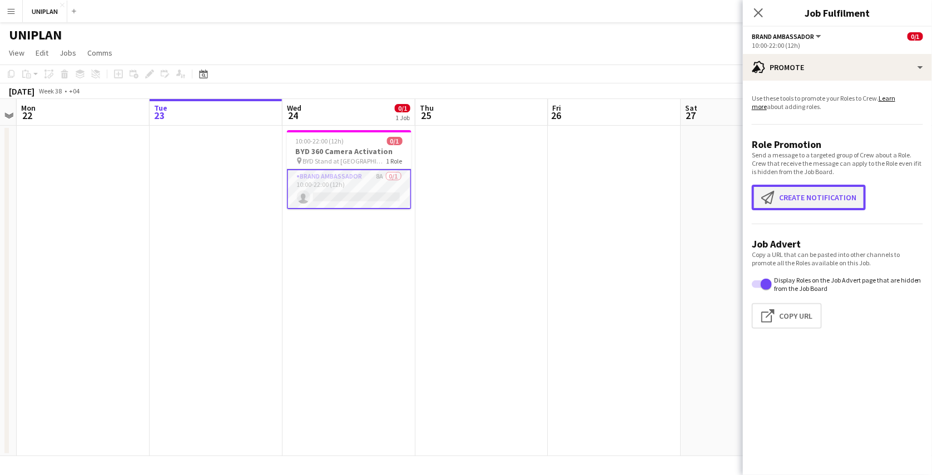
click at [825, 194] on button "Create notification Create notification" at bounding box center [809, 198] width 114 height 26
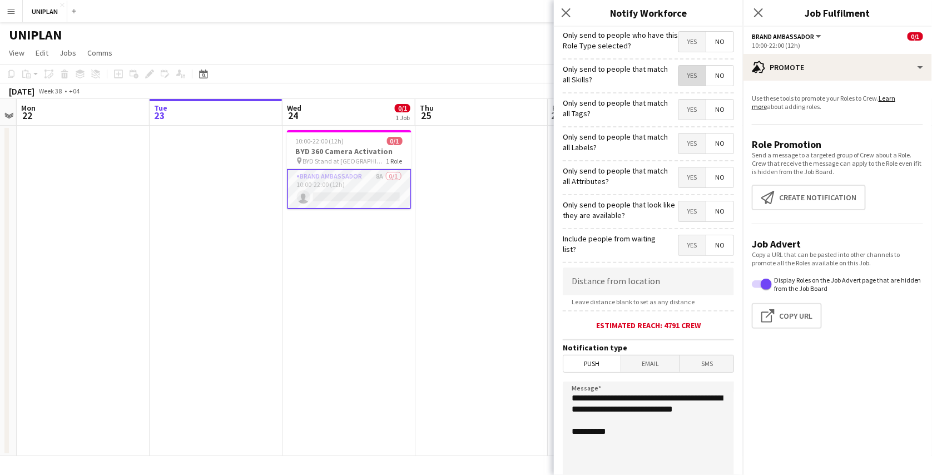
click at [688, 83] on span "Yes" at bounding box center [691, 76] width 27 height 20
click at [678, 116] on span "Yes" at bounding box center [691, 110] width 27 height 20
click at [683, 49] on span "Yes" at bounding box center [691, 42] width 27 height 20
click at [687, 219] on span "Yes" at bounding box center [691, 211] width 27 height 20
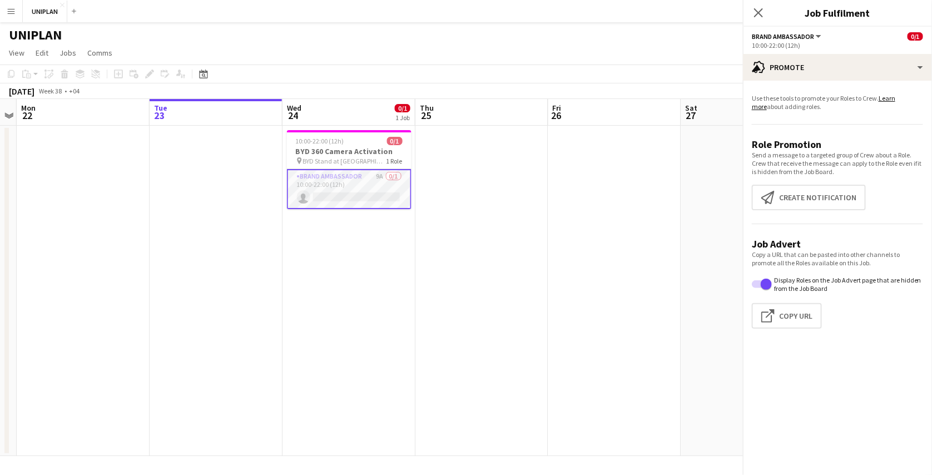
scroll to position [72, 0]
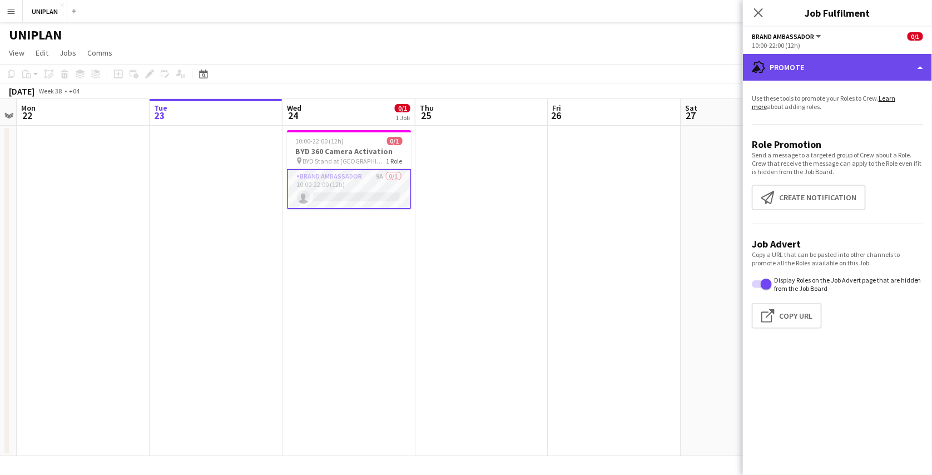
click at [825, 80] on div "advertising-megaphone Promote" at bounding box center [837, 67] width 189 height 27
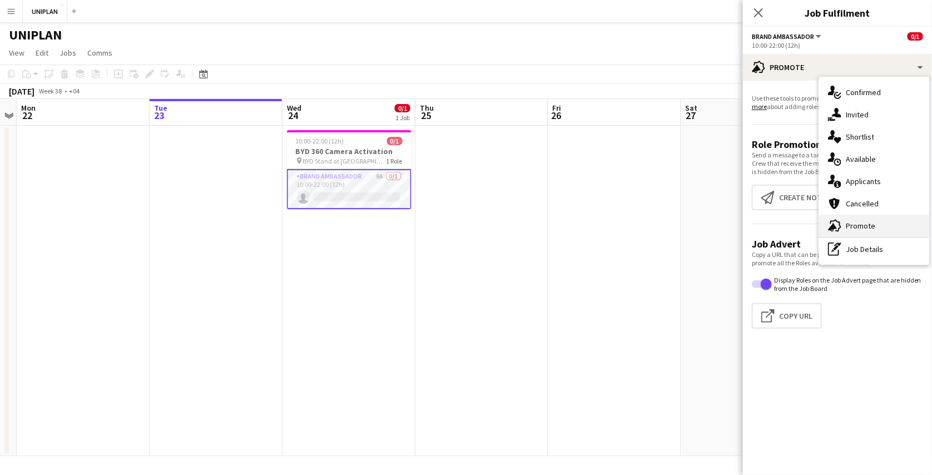
click at [842, 224] on div "advertising-megaphone Promote" at bounding box center [874, 226] width 110 height 22
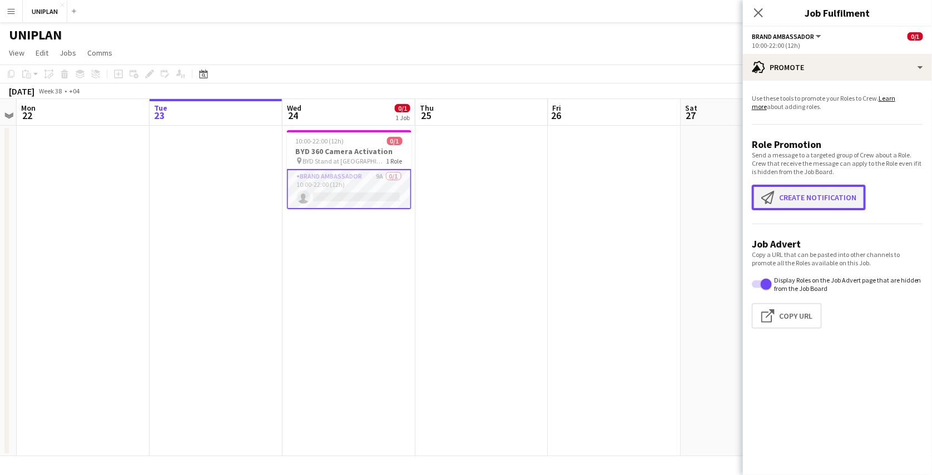
click at [778, 194] on button "Create notification Create notification" at bounding box center [809, 198] width 114 height 26
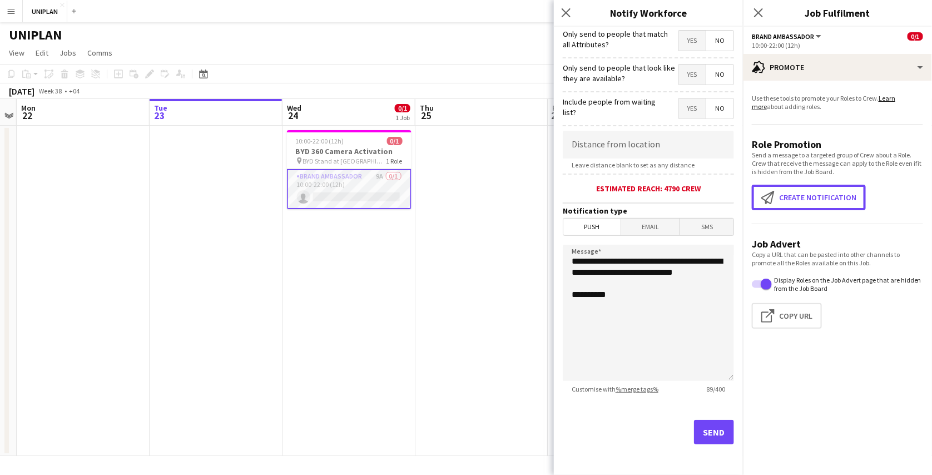
scroll to position [0, 0]
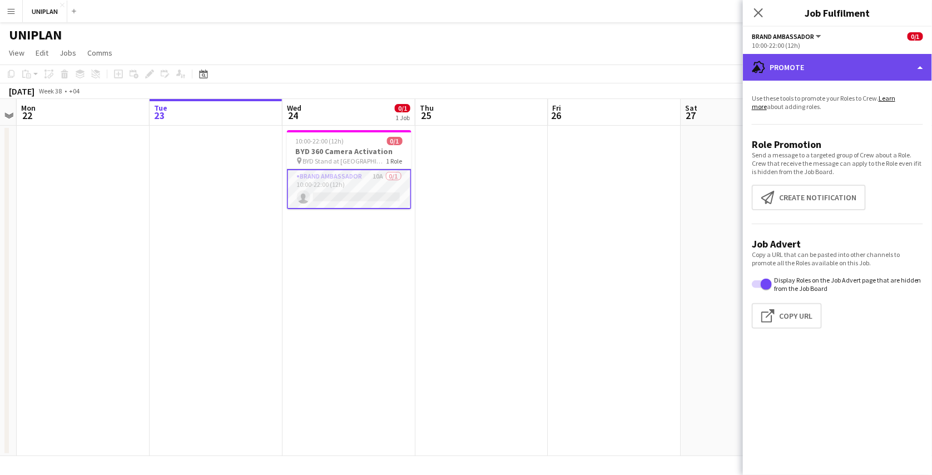
click at [812, 77] on div "advertising-megaphone Promote" at bounding box center [837, 67] width 189 height 27
